Goal: Task Accomplishment & Management: Manage account settings

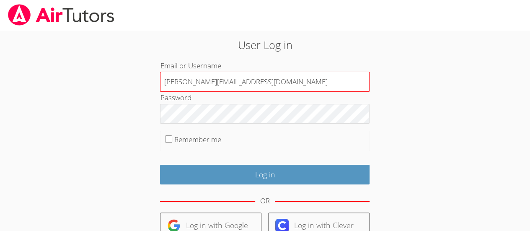
click at [202, 84] on input "Deniseandrews@airtutors.org" at bounding box center [265, 82] width 210 height 20
type input "Deniseandrewstutor@gmail.com"
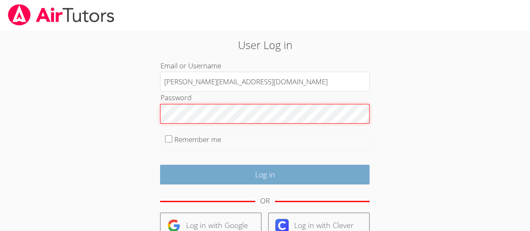
click at [320, 182] on input "Log in" at bounding box center [265, 175] width 210 height 20
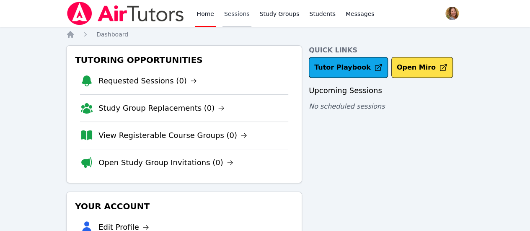
click at [232, 13] on link "Sessions" at bounding box center [237, 13] width 29 height 27
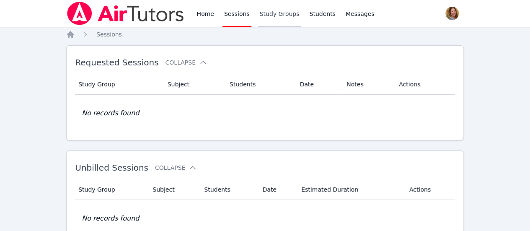
click at [273, 13] on link "Study Groups" at bounding box center [279, 13] width 43 height 27
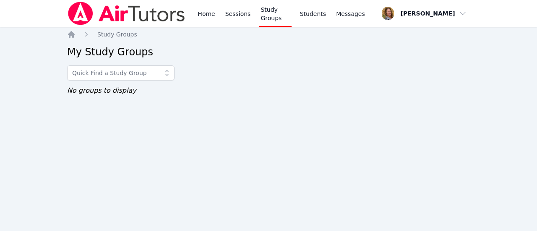
click at [311, 19] on link "Students" at bounding box center [312, 13] width 29 height 27
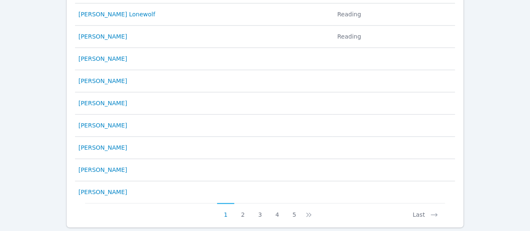
scroll to position [490, 0]
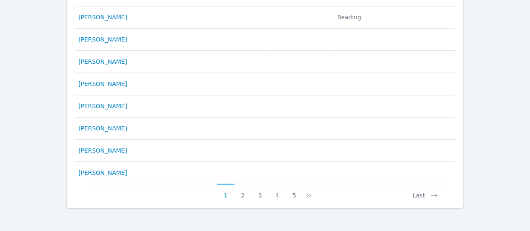
click at [416, 192] on button "Last" at bounding box center [425, 192] width 39 height 16
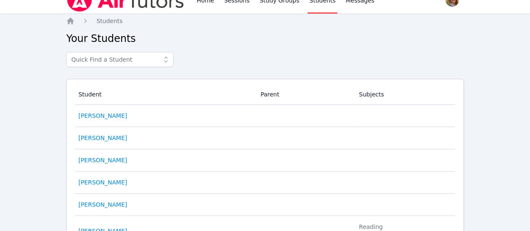
scroll to position [0, 0]
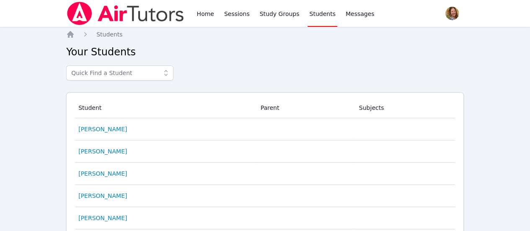
click at [348, 18] on link "Messages" at bounding box center [360, 13] width 32 height 27
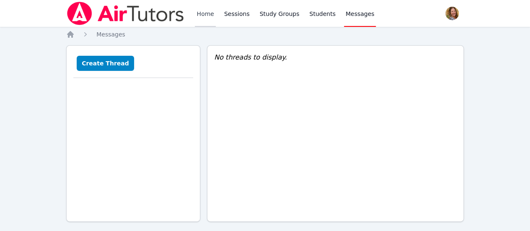
click at [205, 13] on link "Home" at bounding box center [205, 13] width 21 height 27
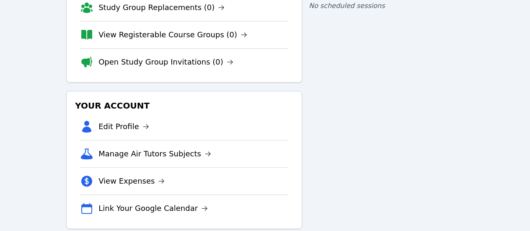
scroll to position [114, 0]
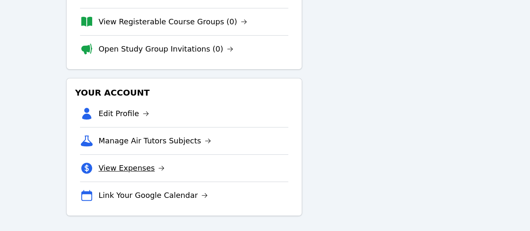
click at [158, 168] on icon at bounding box center [161, 168] width 7 height 7
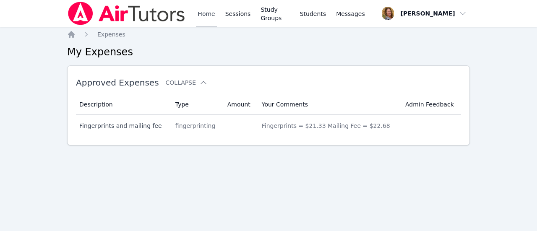
click at [199, 19] on link "Home" at bounding box center [206, 13] width 21 height 27
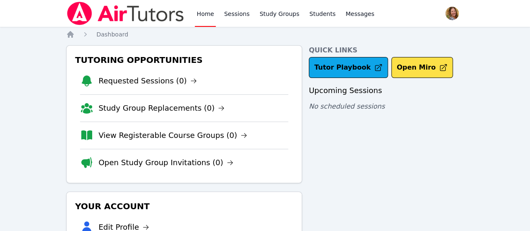
click at [444, 14] on span "button" at bounding box center [452, 13] width 18 height 18
click at [410, 50] on button "Logout" at bounding box center [419, 47] width 80 height 15
